Goal: Information Seeking & Learning: Check status

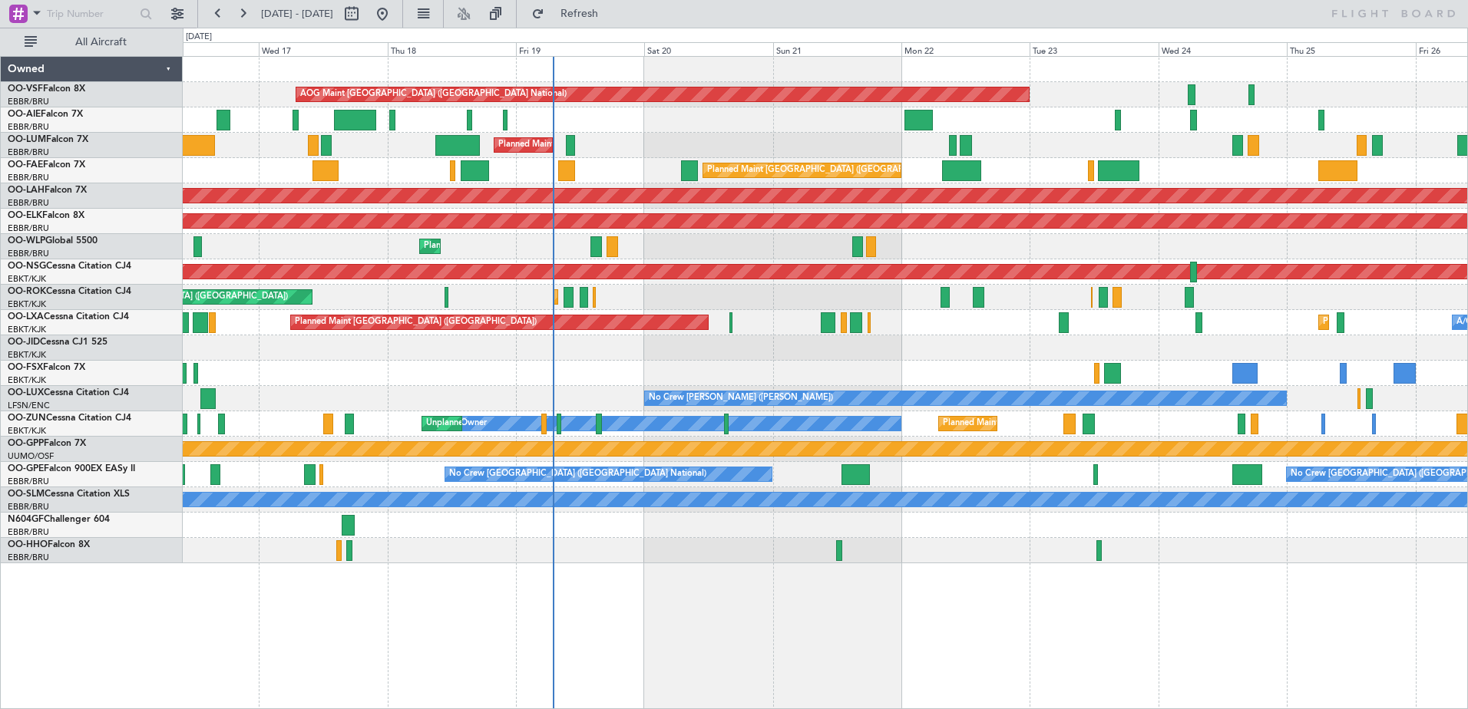
click at [770, 121] on div "Planned Maint [GEOGRAPHIC_DATA] ([GEOGRAPHIC_DATA])" at bounding box center [825, 119] width 1284 height 25
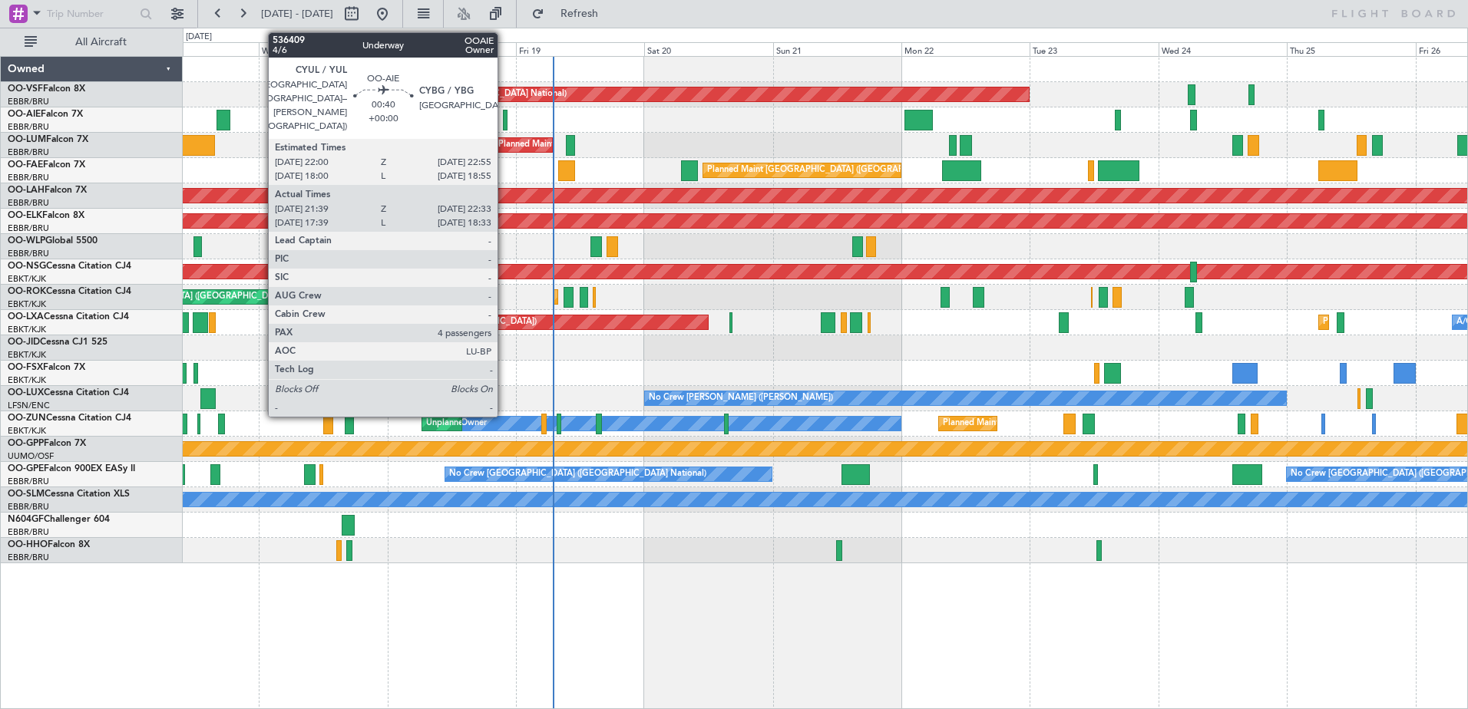
click at [504, 117] on div at bounding box center [505, 120] width 5 height 21
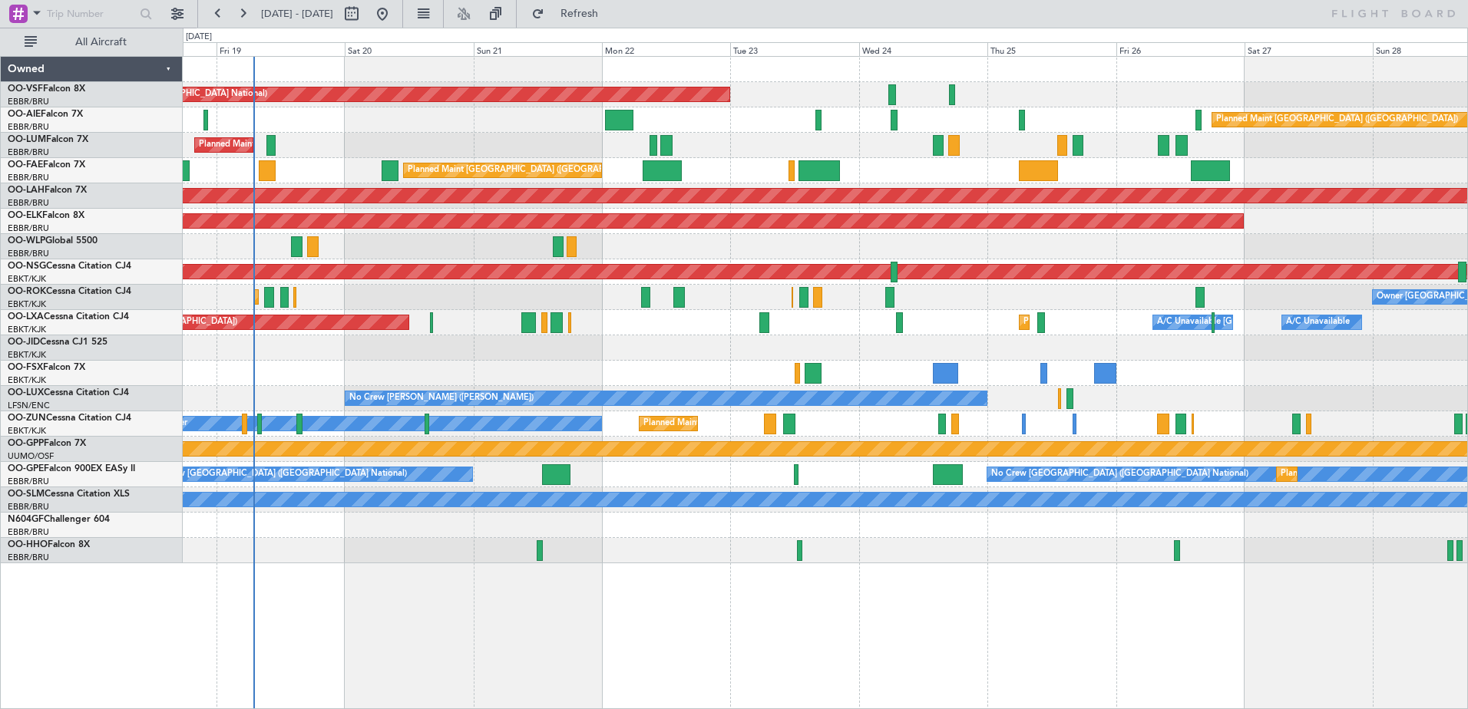
click at [840, 123] on div "Planned Maint London (Farnborough)" at bounding box center [825, 119] width 1284 height 25
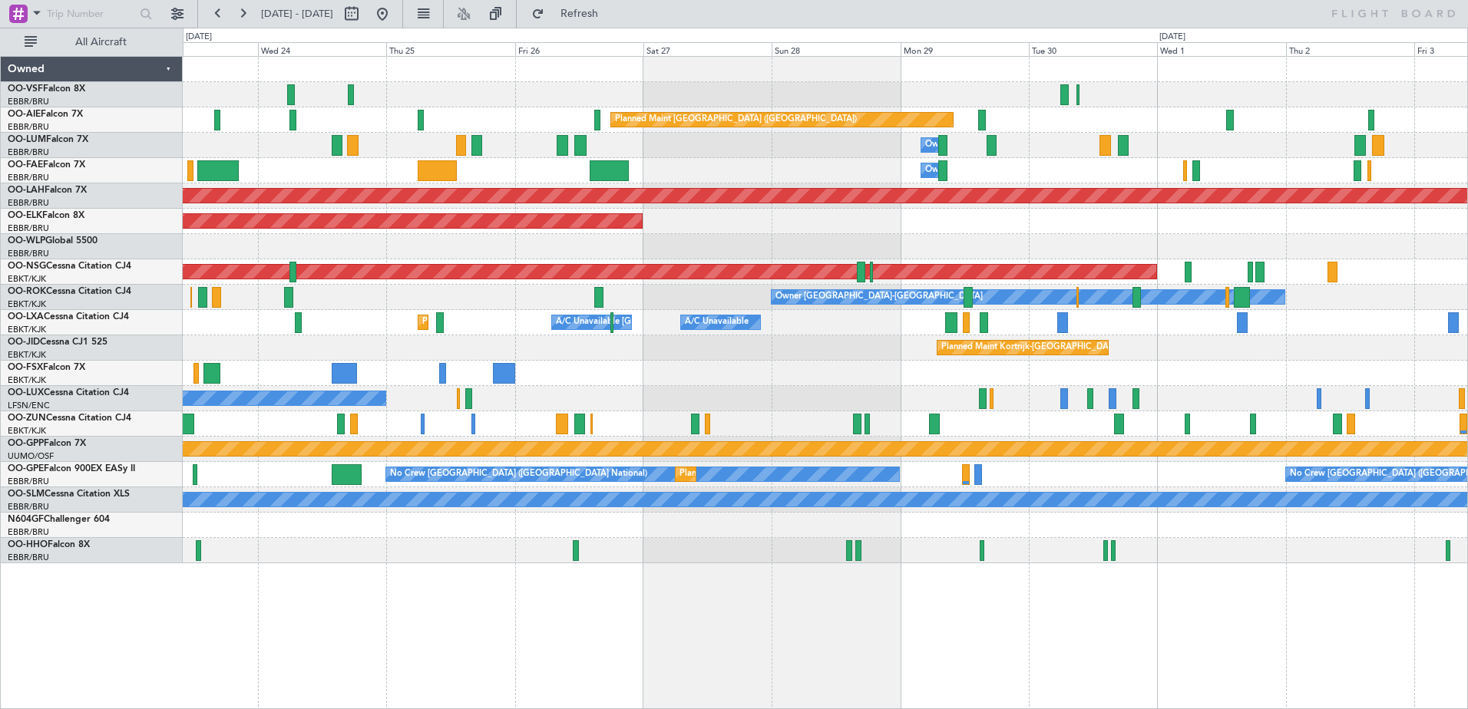
click at [591, 170] on div "AOG Maint Brussels (Brussels National) Planned Maint London (Farnborough) Owner…" at bounding box center [825, 310] width 1284 height 507
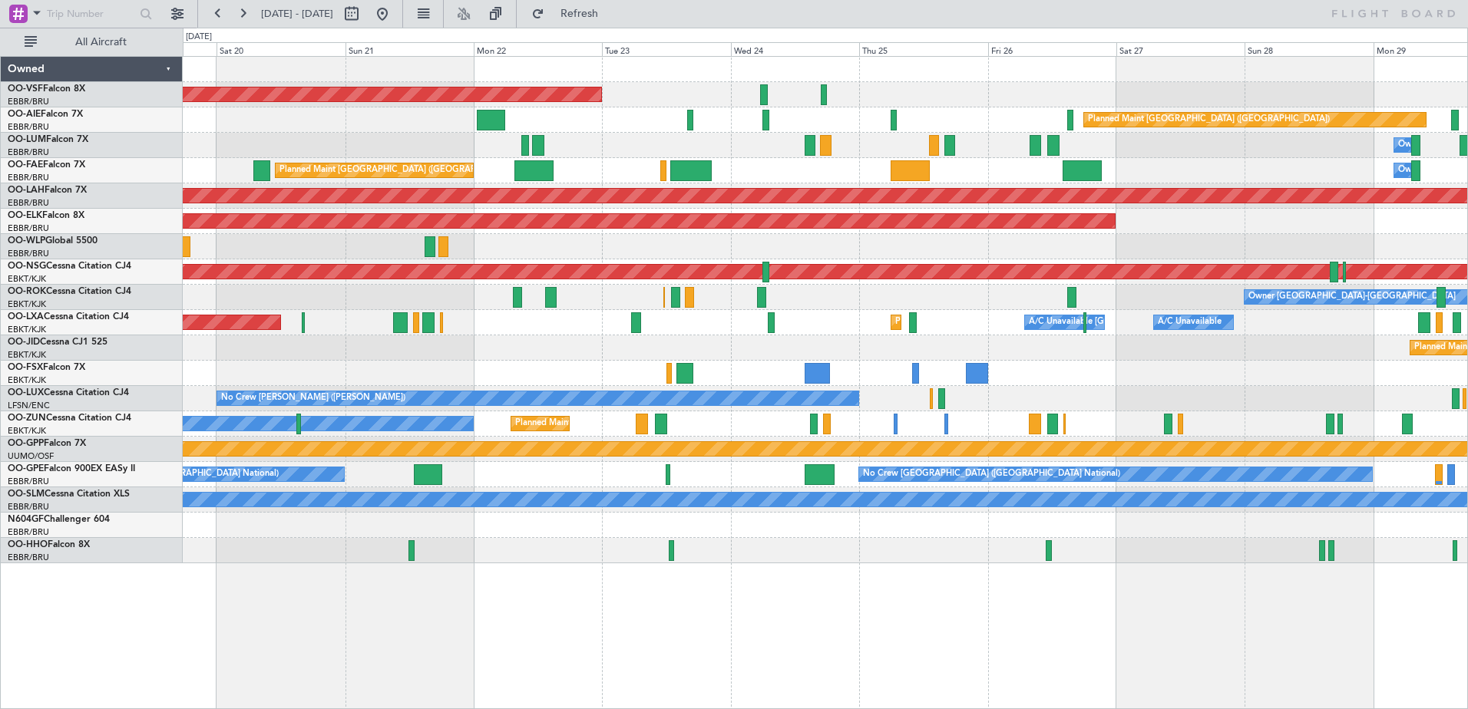
click at [1282, 175] on div "Owner Melsbroek Air Base Planned Maint Brussels (Brussels National)" at bounding box center [825, 170] width 1284 height 25
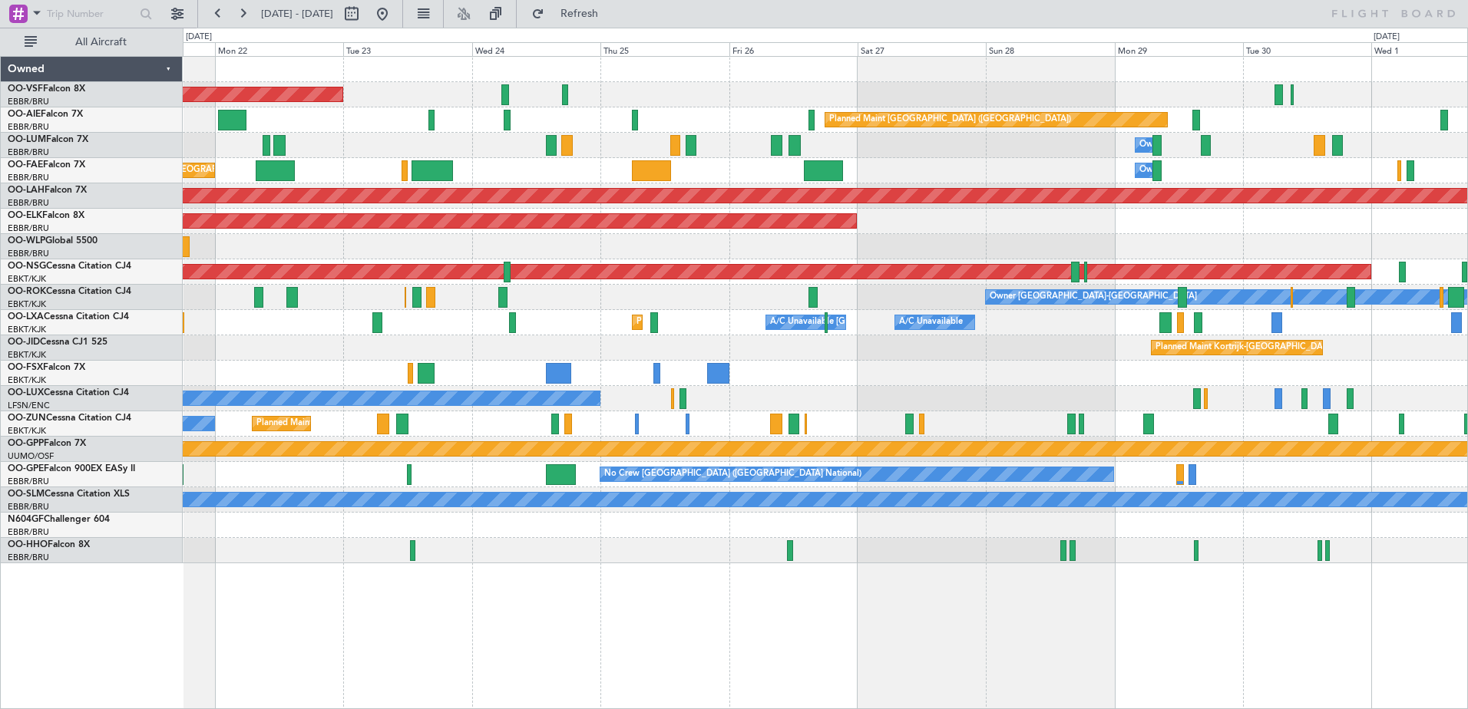
click at [649, 279] on div "AOG Maint Brussels (Brussels National) Planned Maint London (Farnborough) Owner…" at bounding box center [825, 310] width 1284 height 507
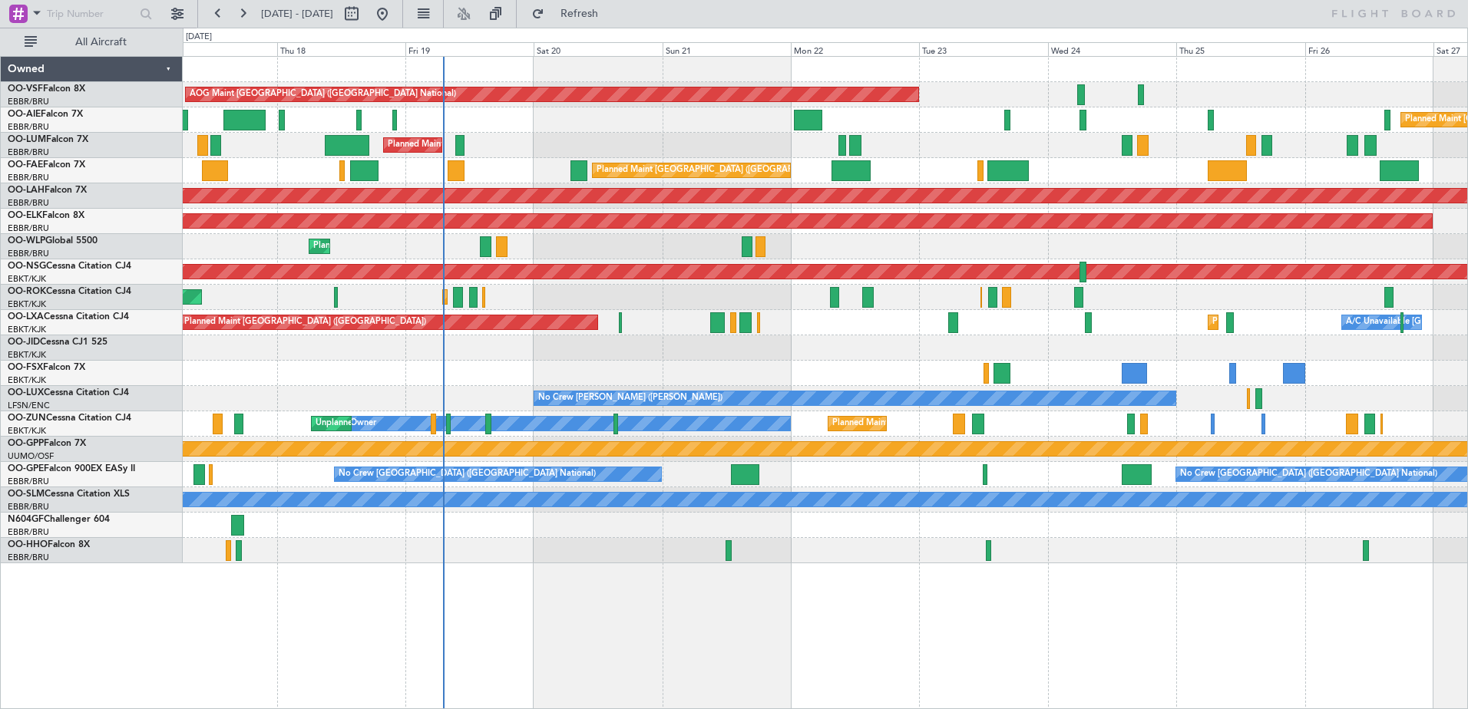
click at [1213, 309] on div "AOG Maint Brussels (Brussels National) Planned Maint London (Farnborough) Plann…" at bounding box center [825, 310] width 1284 height 507
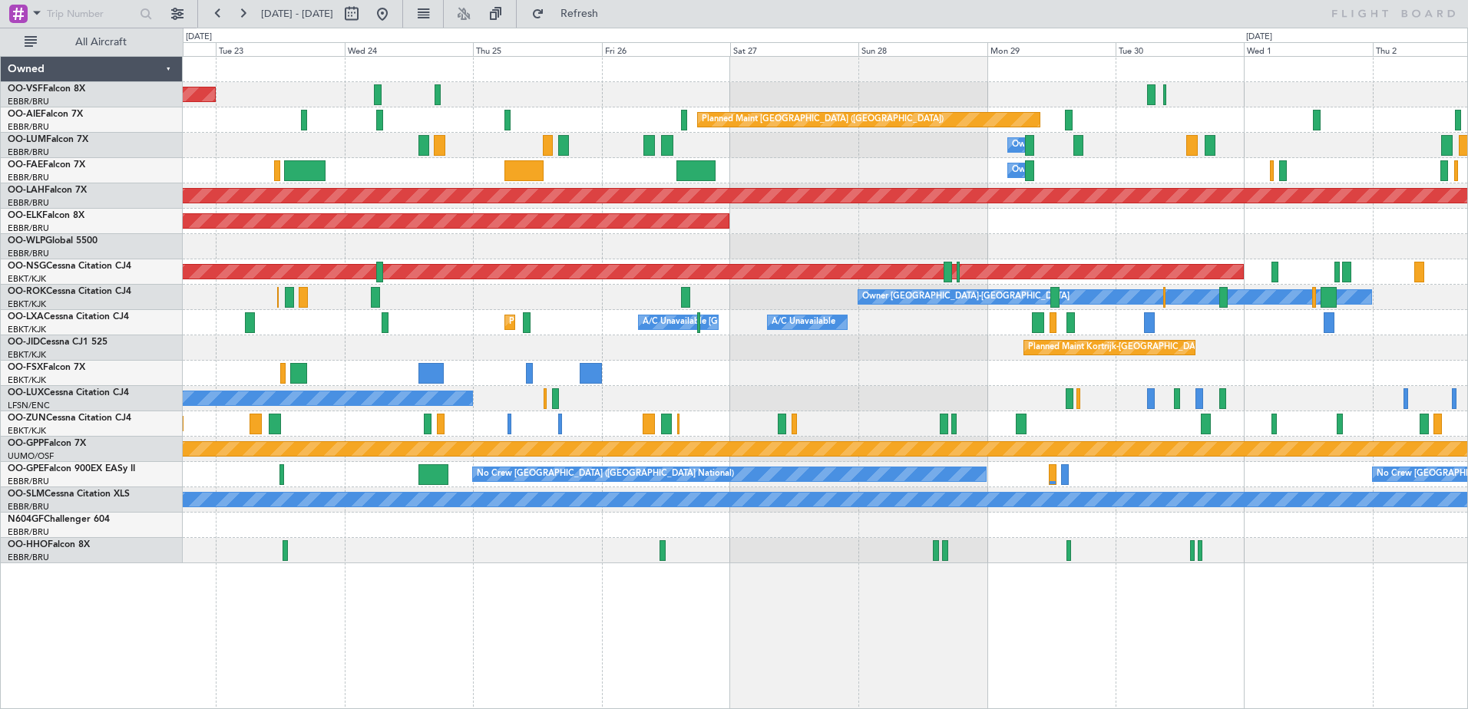
click at [428, 316] on div "AOG Maint Brussels (Brussels National) Planned Maint London (Farnborough) Owner…" at bounding box center [825, 310] width 1284 height 507
